Goal: Check status: Check status

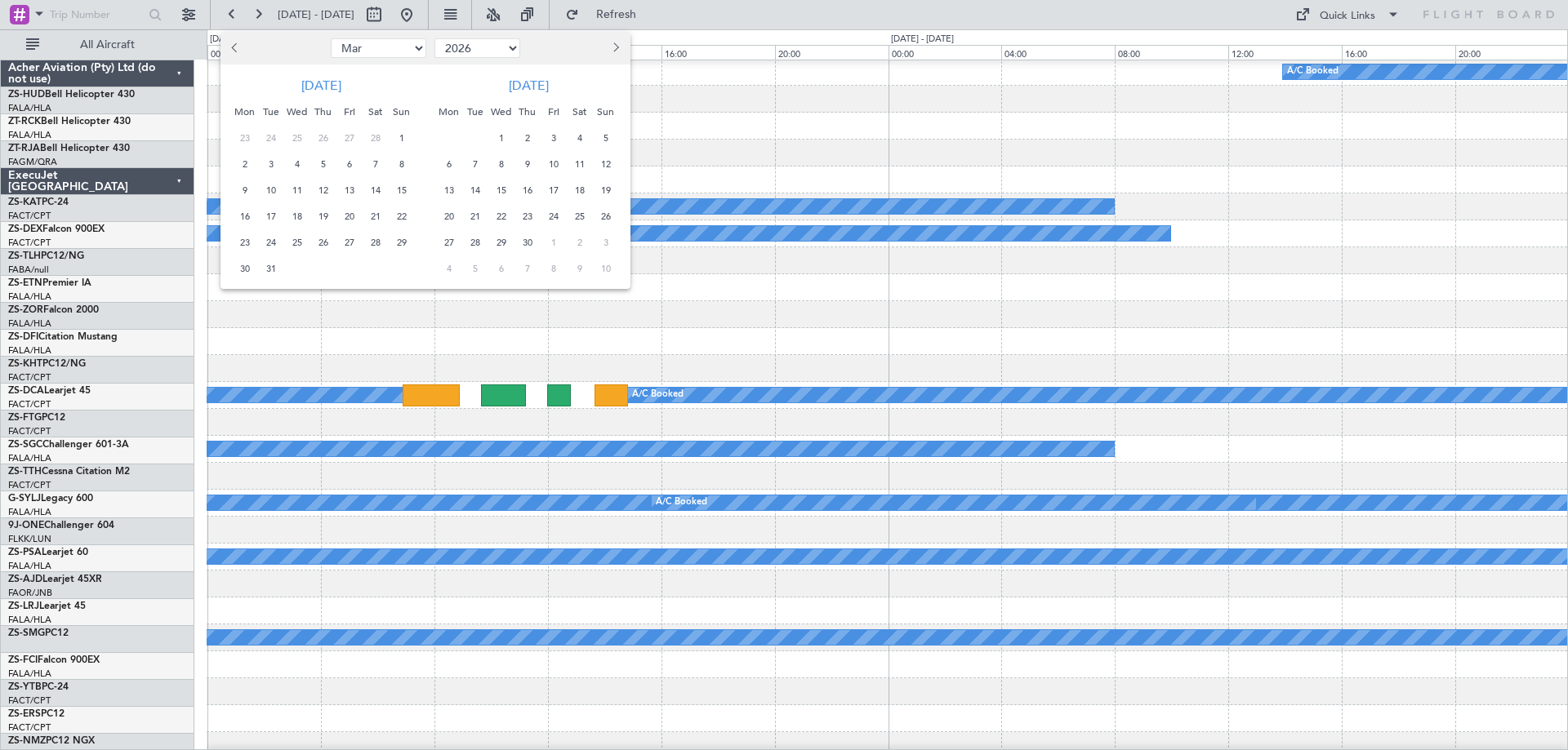
select select "3"
select select "2026"
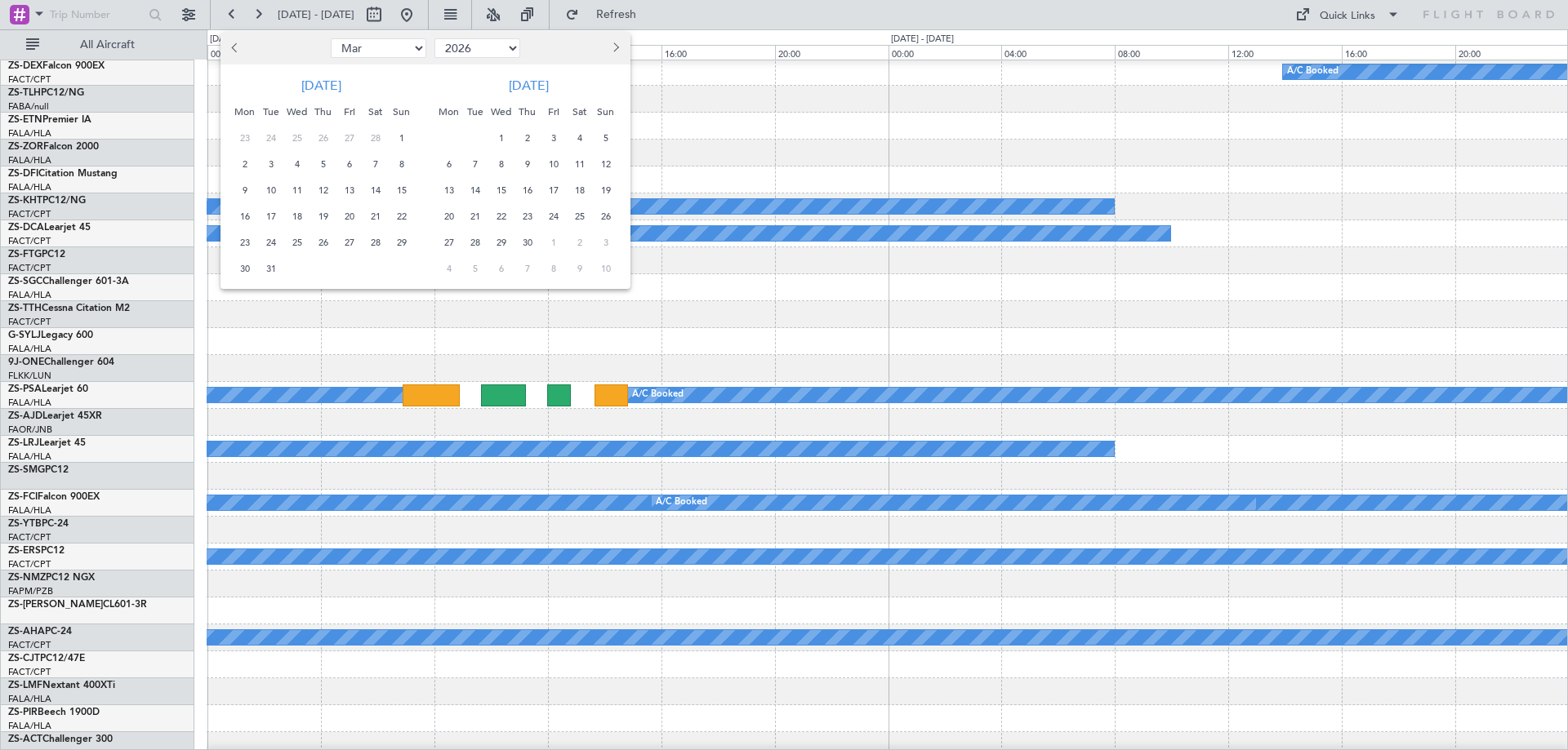
click at [182, 22] on div at bounding box center [784, 375] width 1568 height 750
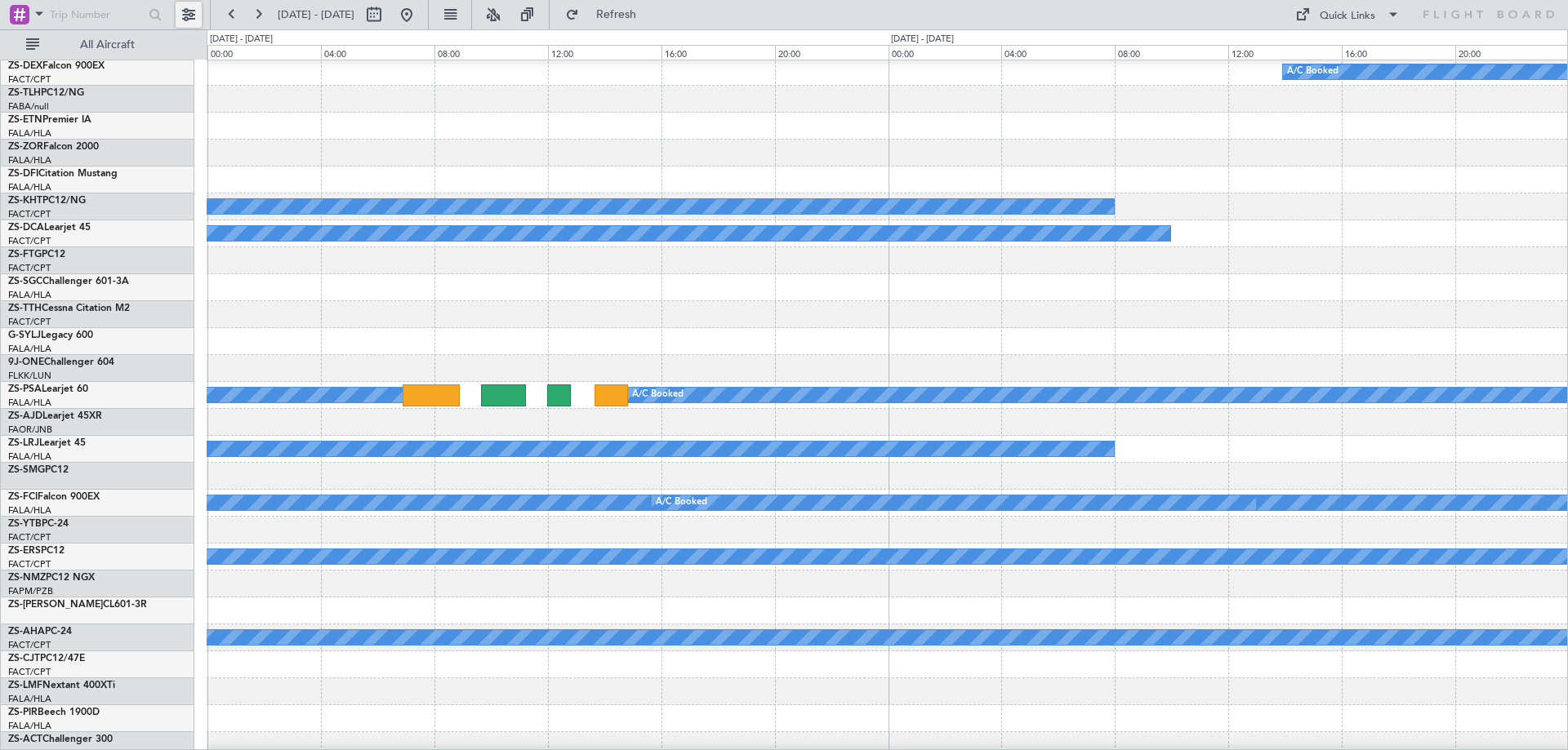
click at [189, 18] on button at bounding box center [189, 15] width 26 height 26
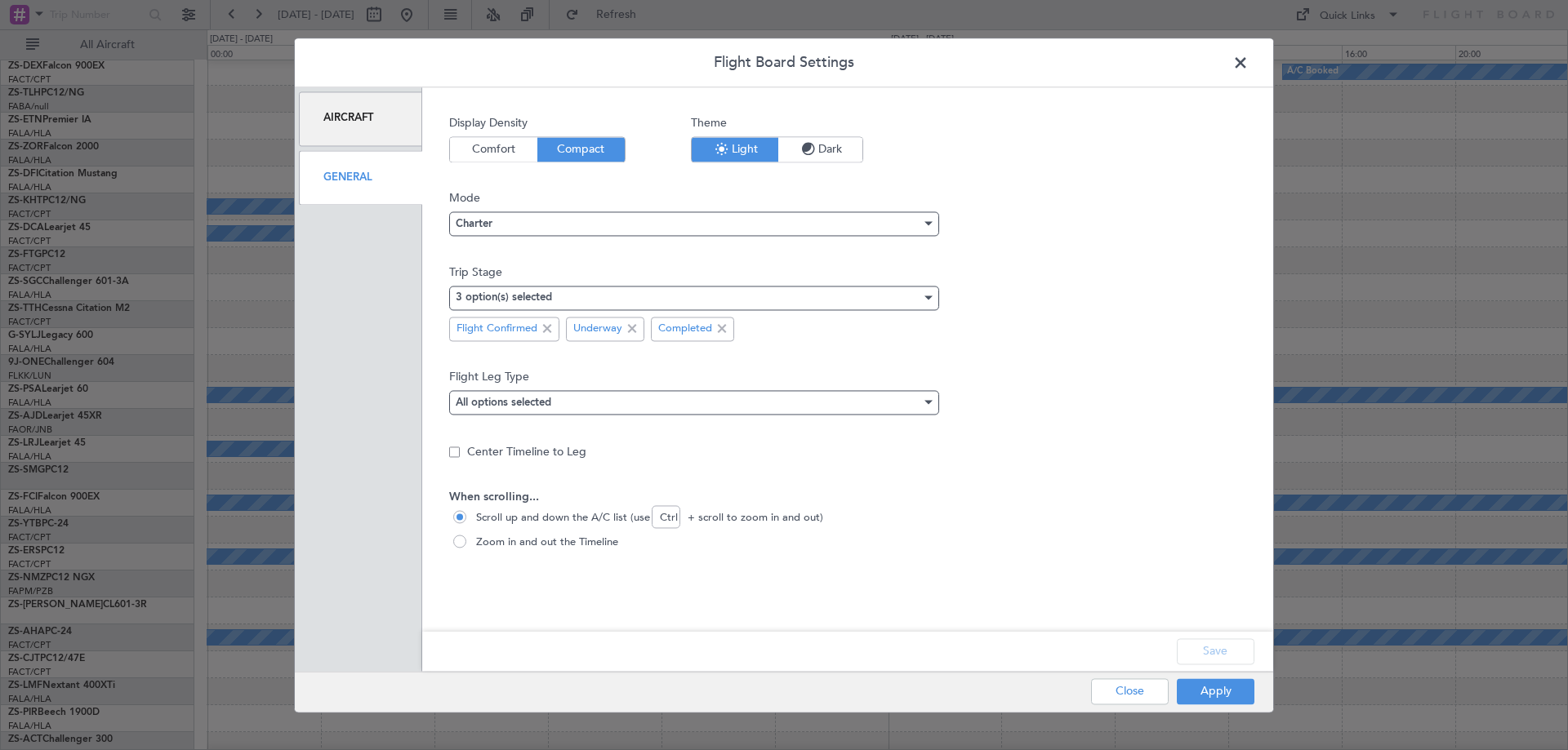
click at [382, 177] on div "General" at bounding box center [361, 177] width 124 height 54
click at [608, 292] on div "3 option(s) selected" at bounding box center [688, 298] width 466 height 25
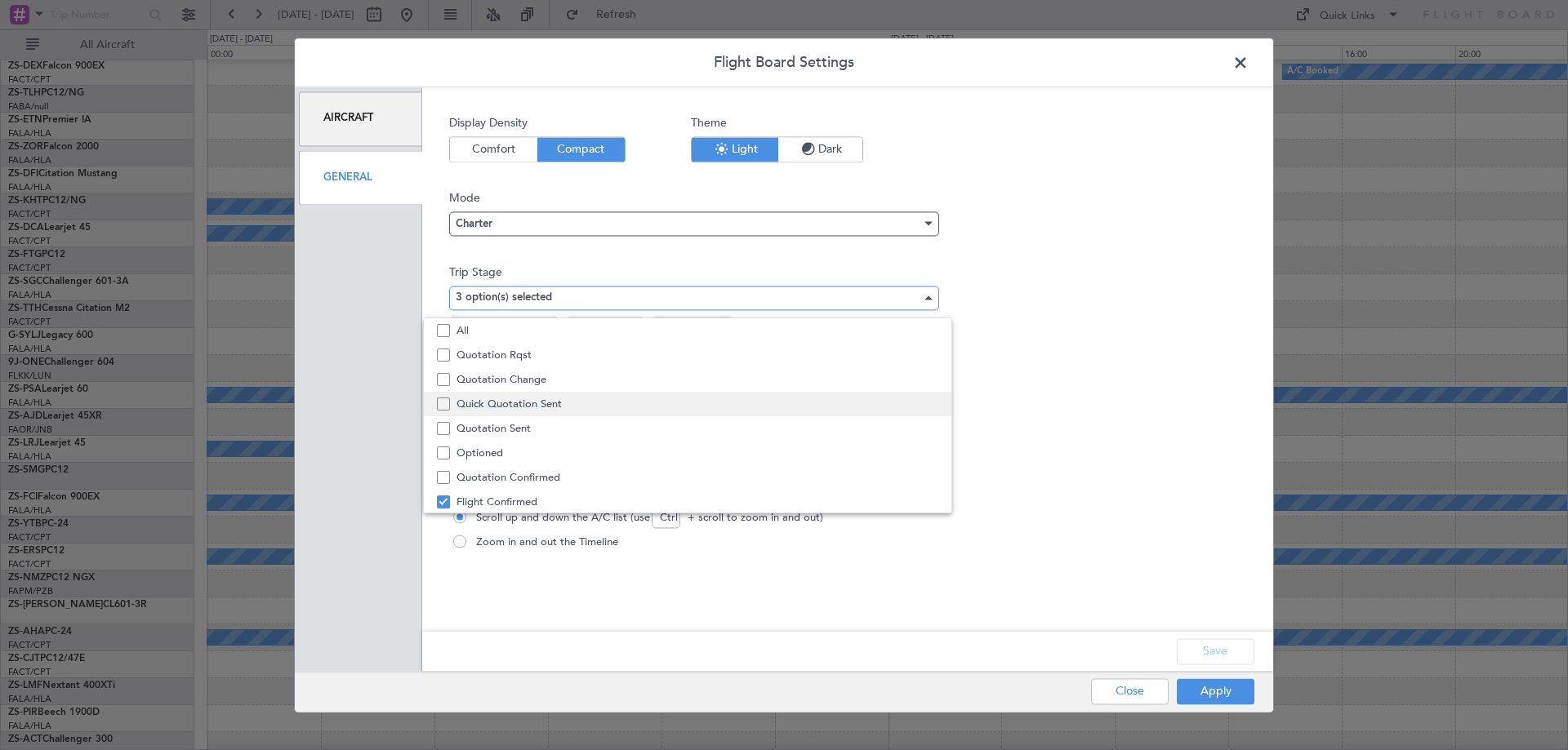
scroll to position [50, 0]
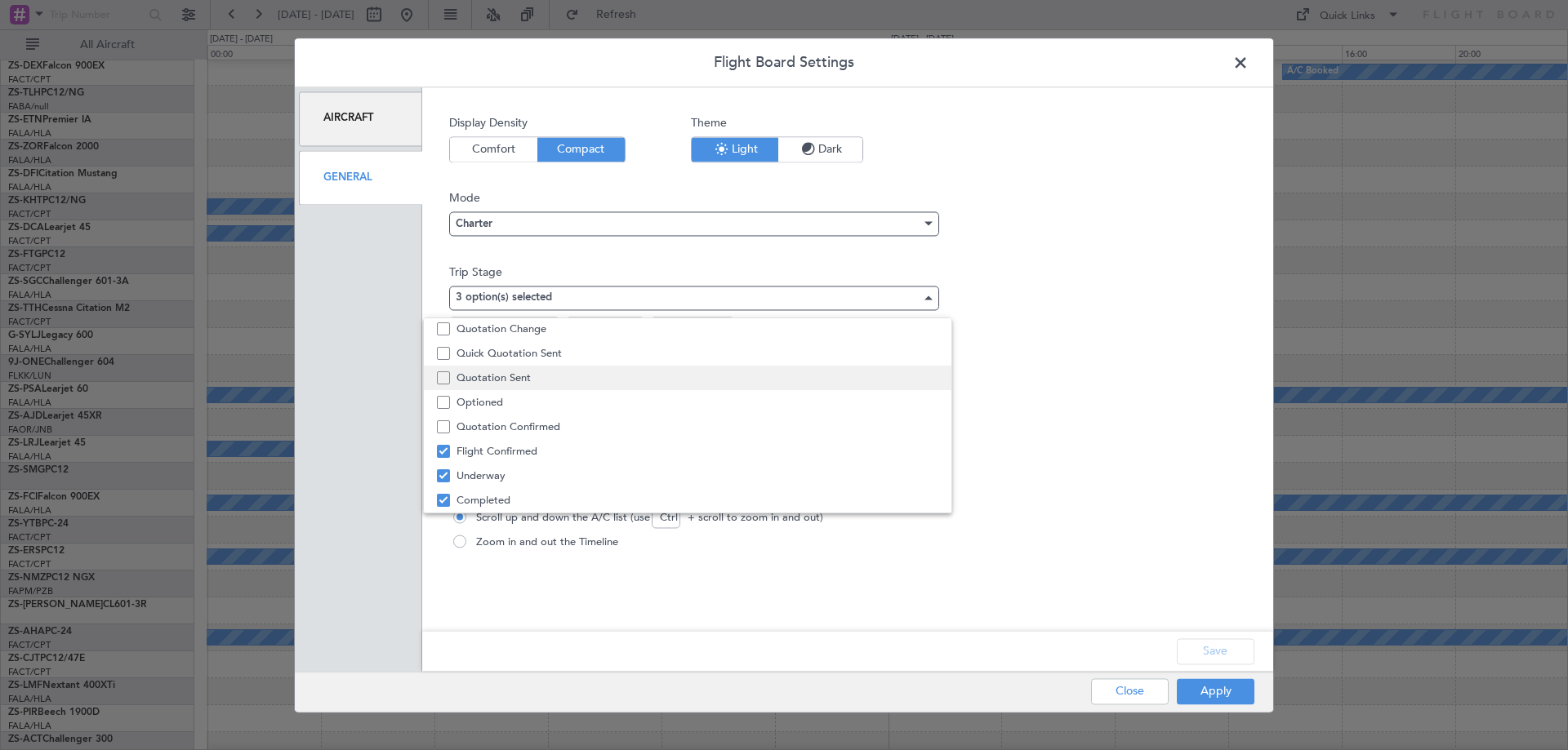
click at [523, 383] on span "Quotation Sent" at bounding box center [697, 378] width 481 height 25
click at [1246, 701] on div at bounding box center [784, 375] width 1568 height 750
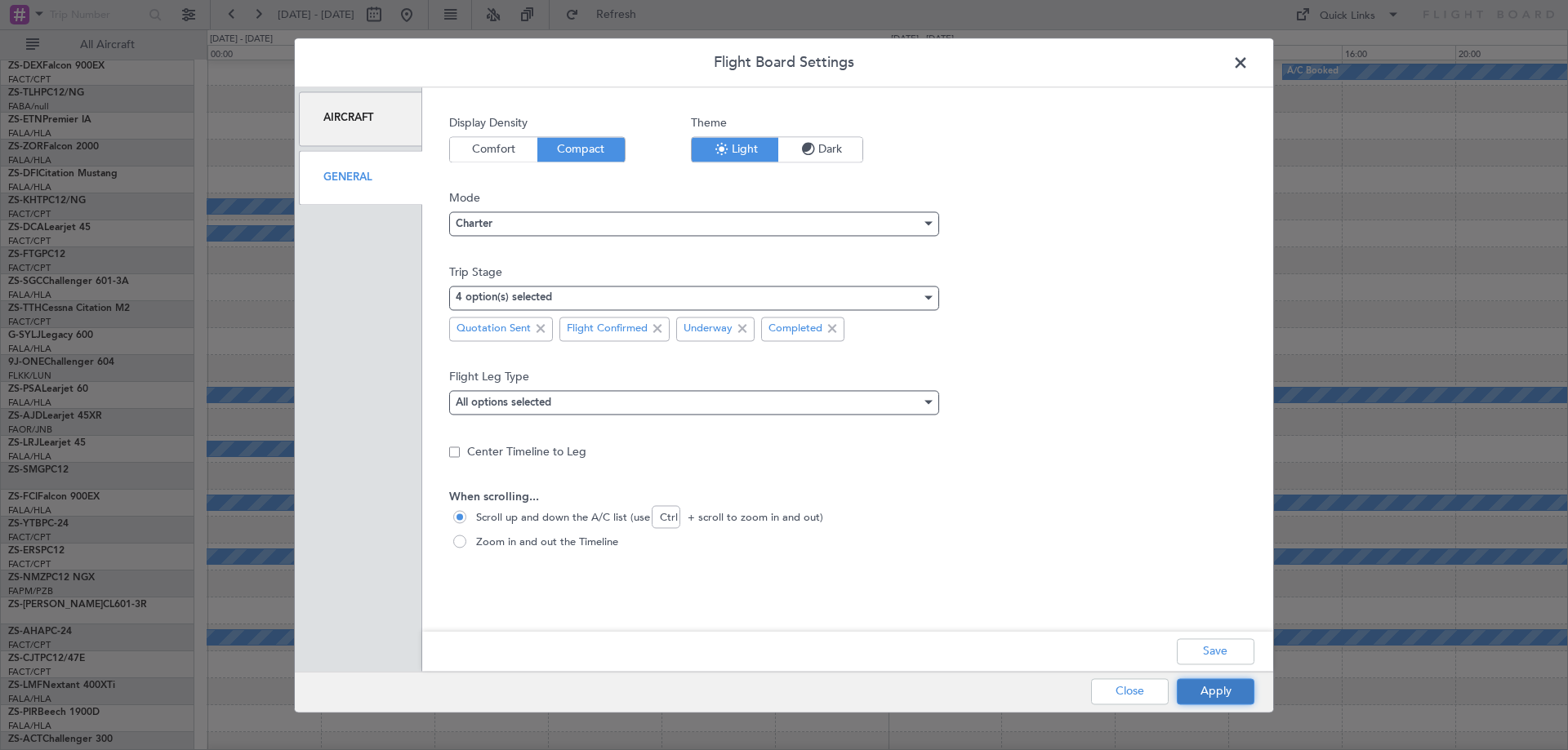
click at [1245, 701] on button "Apply" at bounding box center [1215, 691] width 77 height 26
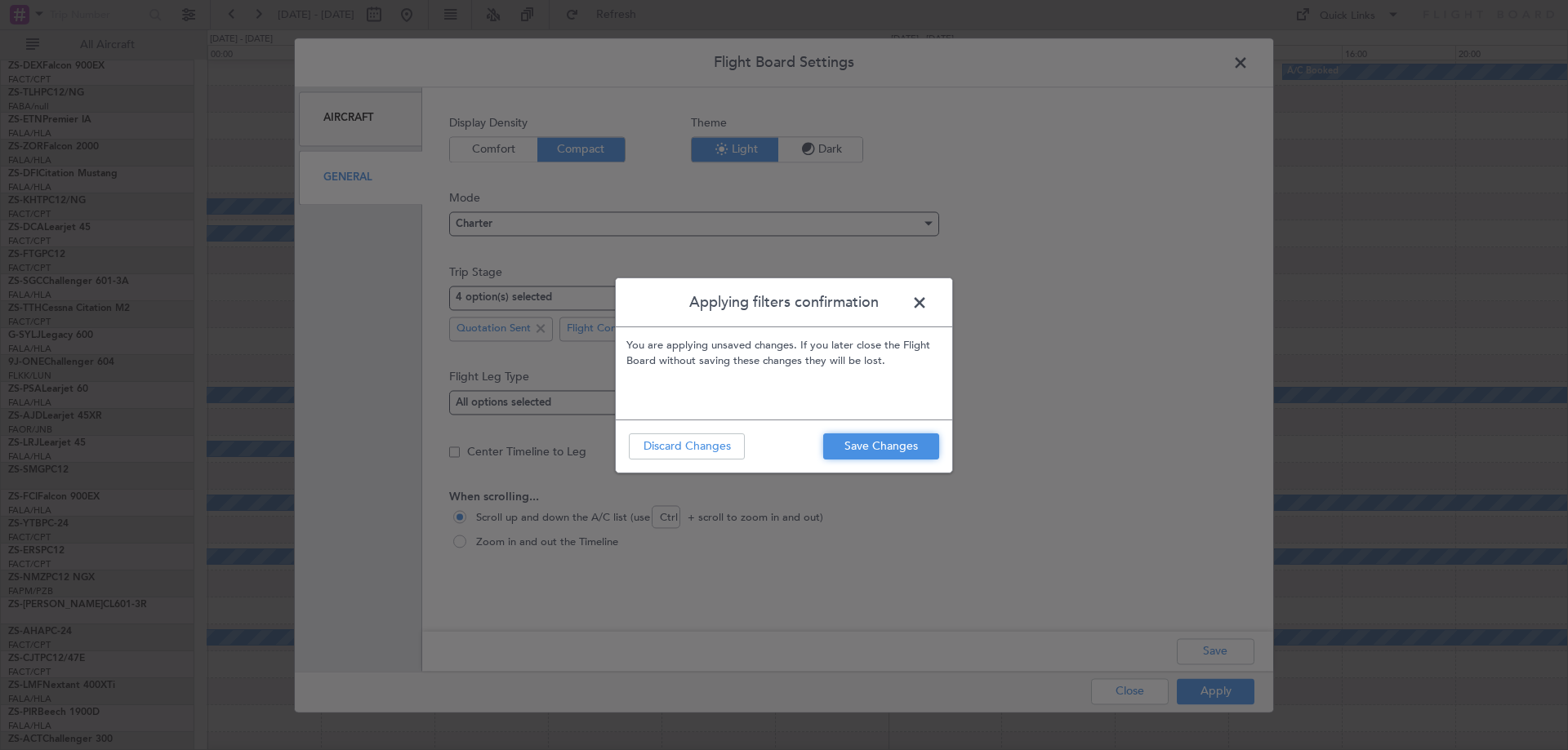
click at [900, 451] on button "Save Changes" at bounding box center [880, 447] width 116 height 26
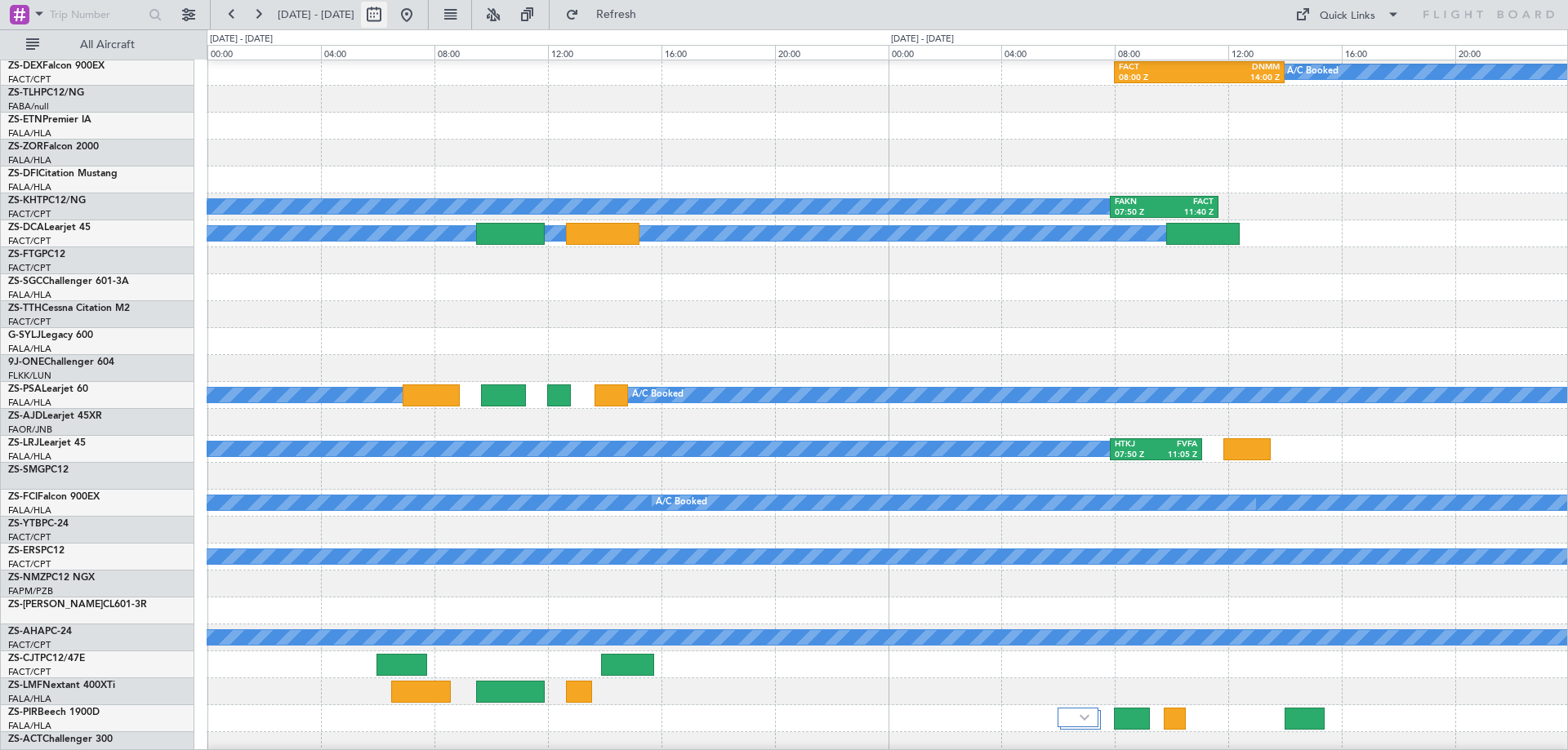
click at [387, 18] on button at bounding box center [374, 15] width 26 height 26
select select "3"
select select "2026"
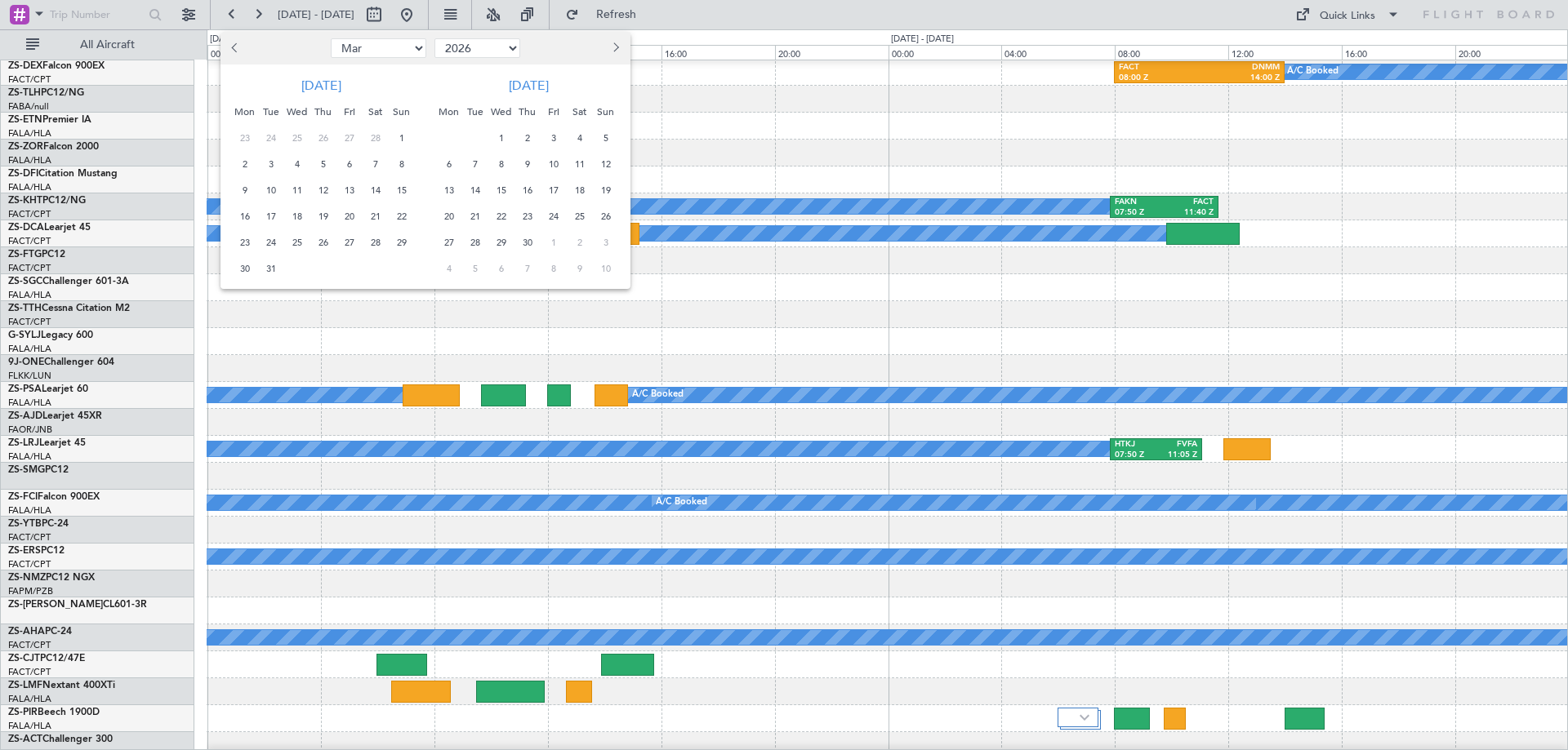
click at [235, 49] on span "Previous month" at bounding box center [236, 48] width 10 height 10
click at [228, 51] on button "Previous month" at bounding box center [236, 49] width 18 height 26
select select "12"
select select "2025"
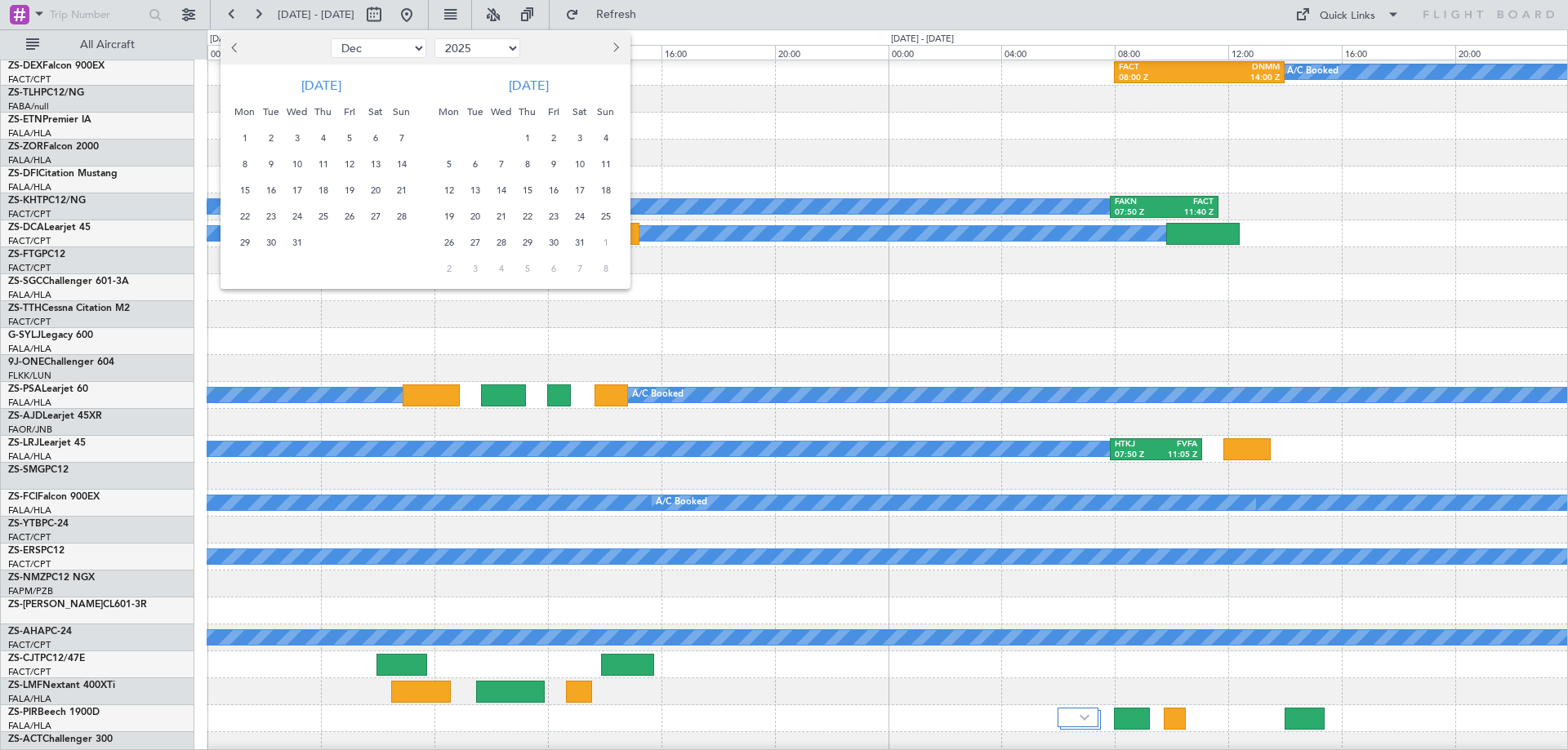
click at [228, 51] on button "Previous month" at bounding box center [236, 49] width 18 height 26
click at [229, 51] on button "Previous month" at bounding box center [236, 49] width 18 height 26
select select "9"
click at [401, 191] on span "21" at bounding box center [401, 190] width 21 height 21
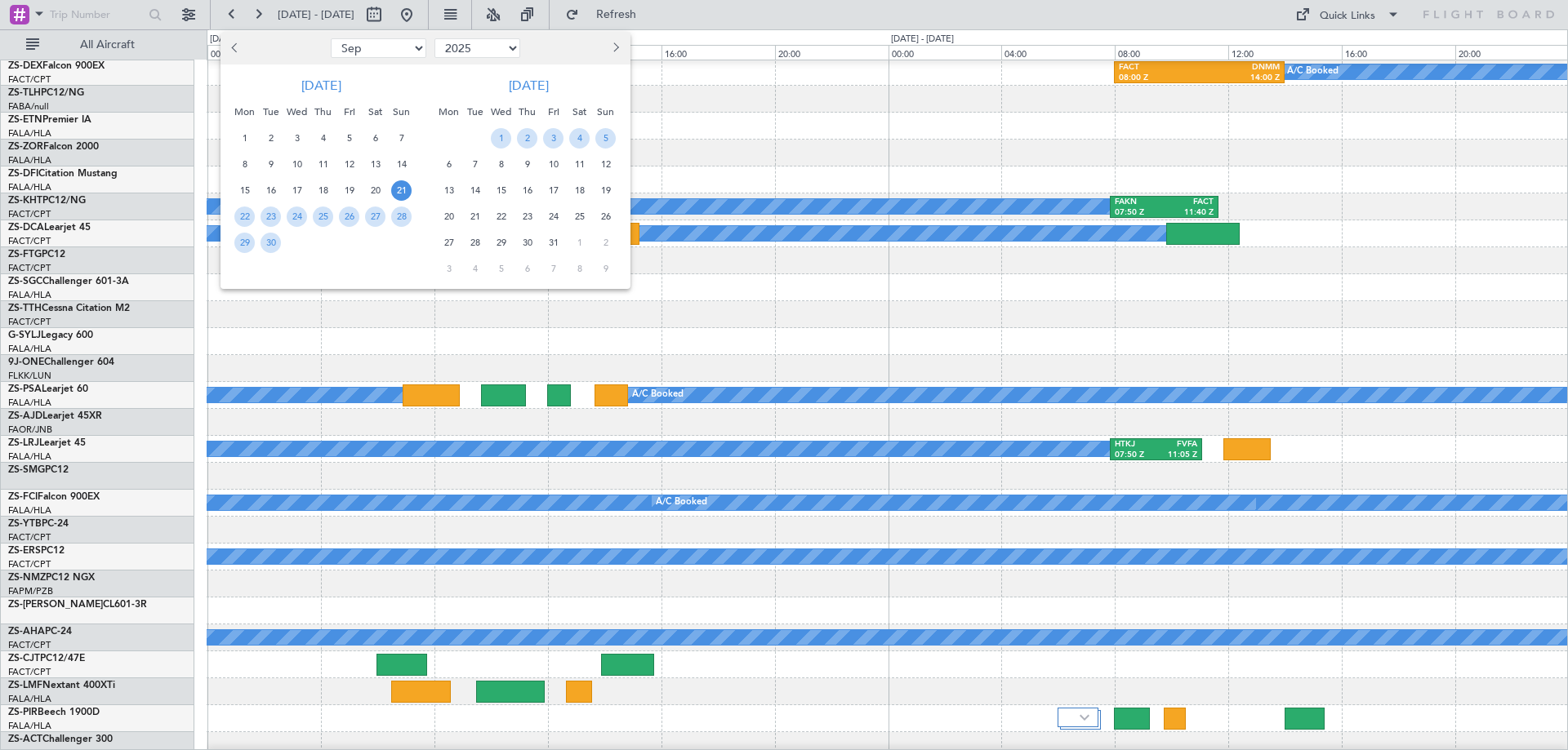
click at [401, 183] on span "21" at bounding box center [401, 190] width 21 height 21
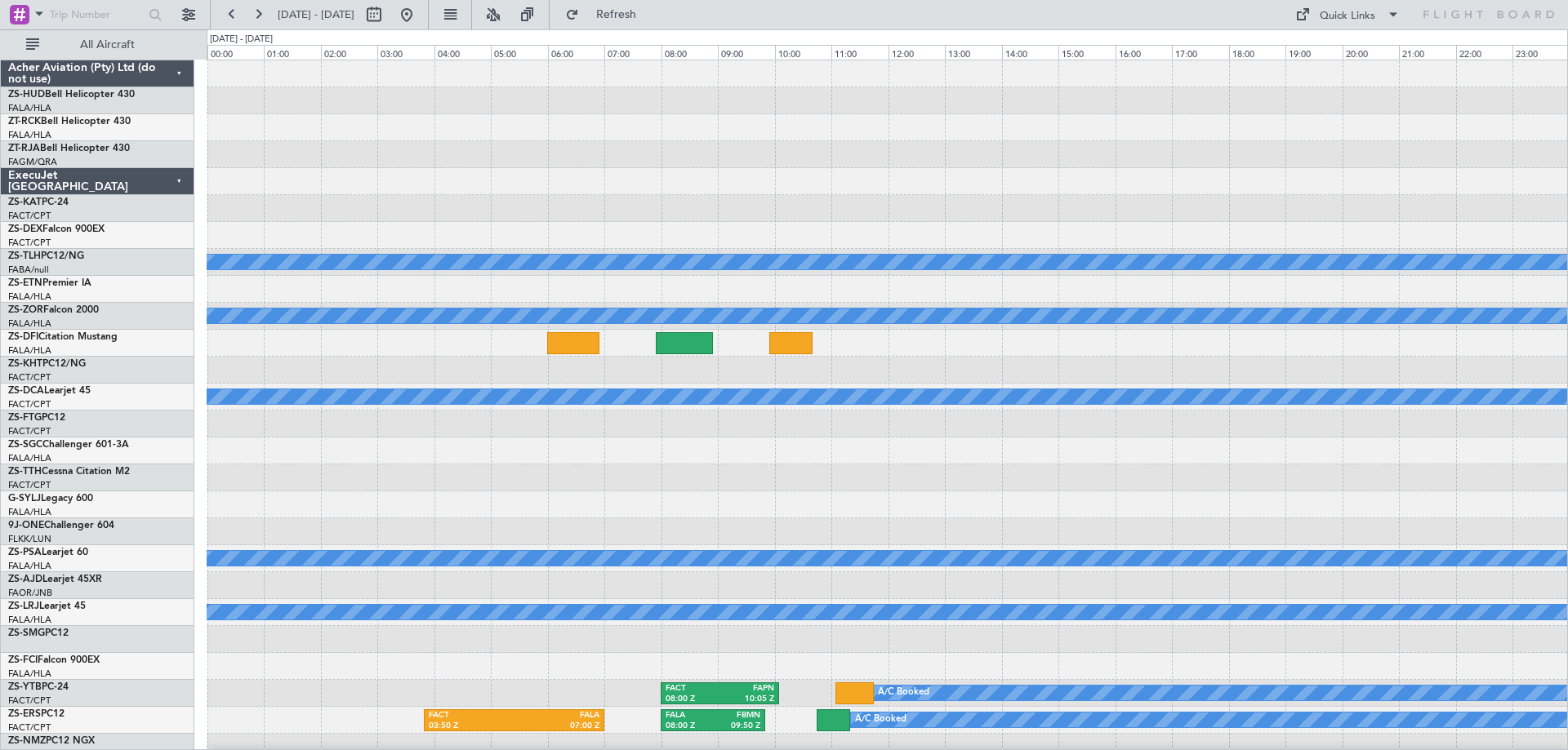
scroll to position [163, 0]
